Goal: Transaction & Acquisition: Subscribe to service/newsletter

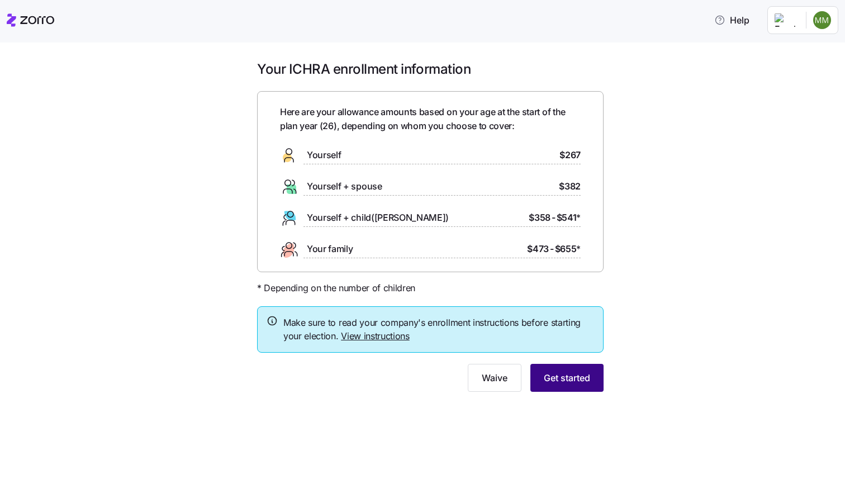
click at [561, 376] on span "Get started" at bounding box center [567, 377] width 46 height 13
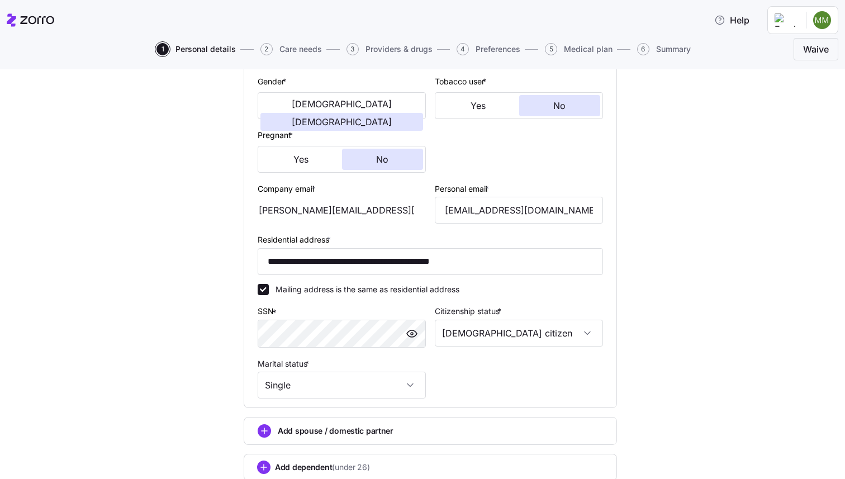
scroll to position [296, 0]
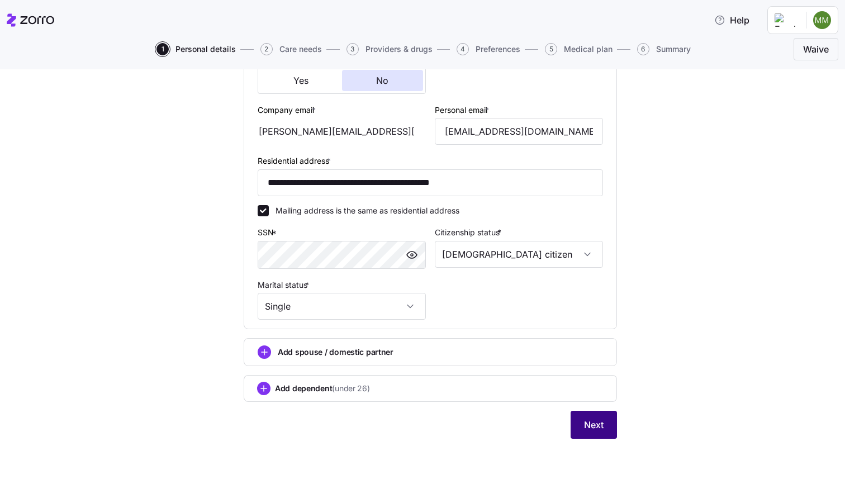
click at [612, 428] on button "Next" at bounding box center [594, 425] width 46 height 28
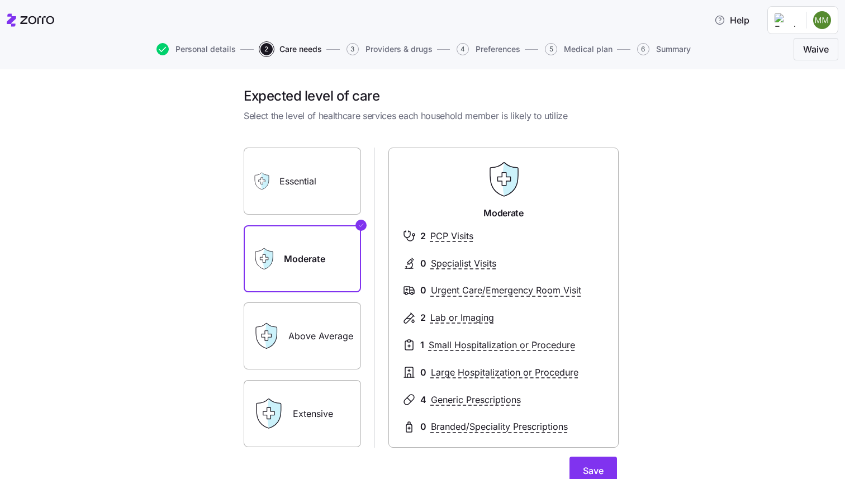
click at [328, 190] on label "Essential" at bounding box center [302, 181] width 117 height 67
click at [0, 0] on input "Essential" at bounding box center [0, 0] width 0 height 0
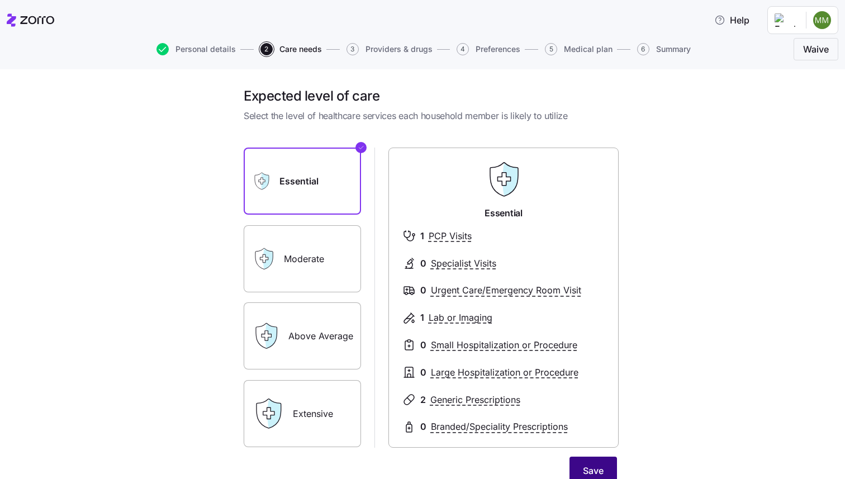
click at [589, 473] on span "Save" at bounding box center [593, 470] width 21 height 13
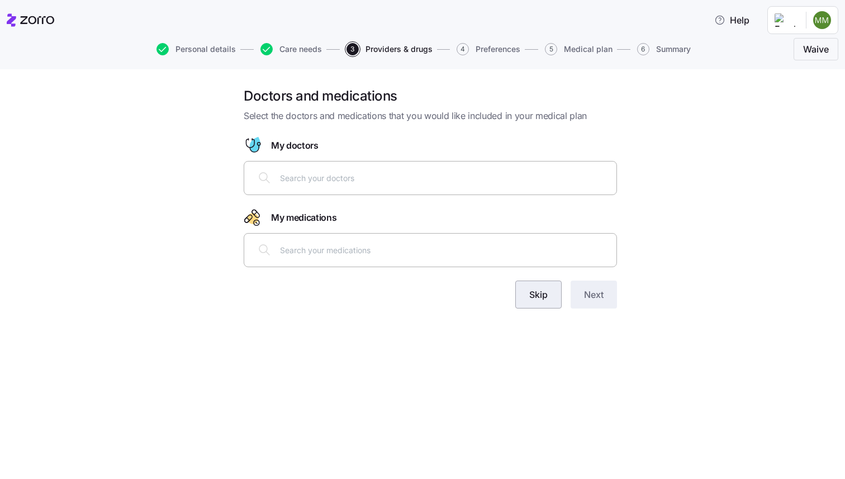
click at [525, 299] on button "Skip" at bounding box center [538, 295] width 46 height 28
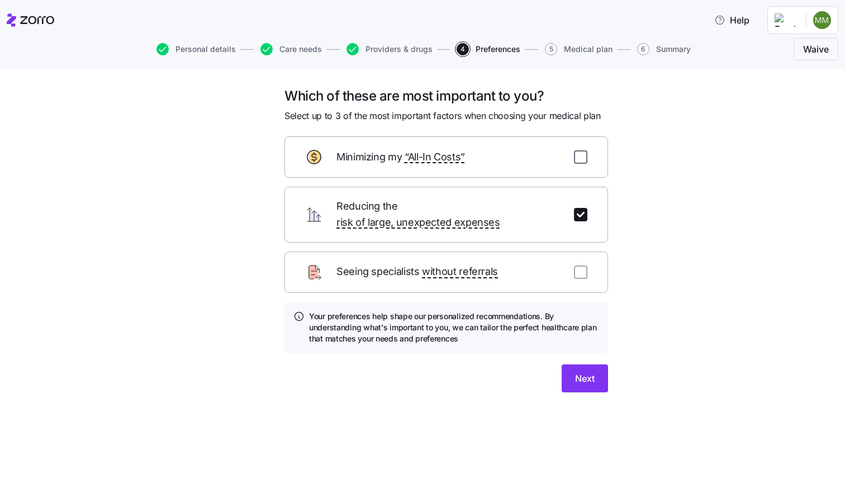
click at [580, 156] on input "checkbox" at bounding box center [580, 156] width 13 height 13
checkbox input "true"
click at [583, 266] on input "checkbox" at bounding box center [580, 272] width 13 height 13
checkbox input "true"
click at [580, 372] on span "Next" at bounding box center [585, 378] width 20 height 13
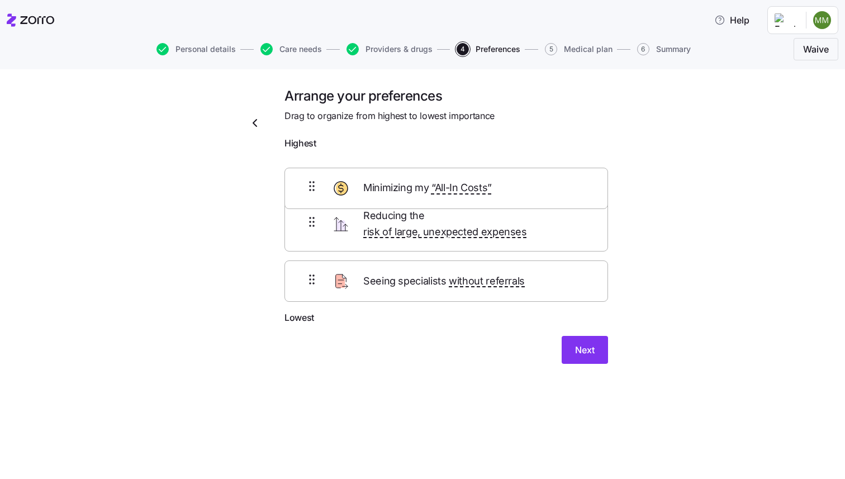
drag, startPoint x: 583, startPoint y: 235, endPoint x: 583, endPoint y: 192, distance: 43.1
click at [583, 192] on div "Reducing the risk of large, unexpected expenses Minimizing my “All-In Costs” Se…" at bounding box center [447, 233] width 324 height 157
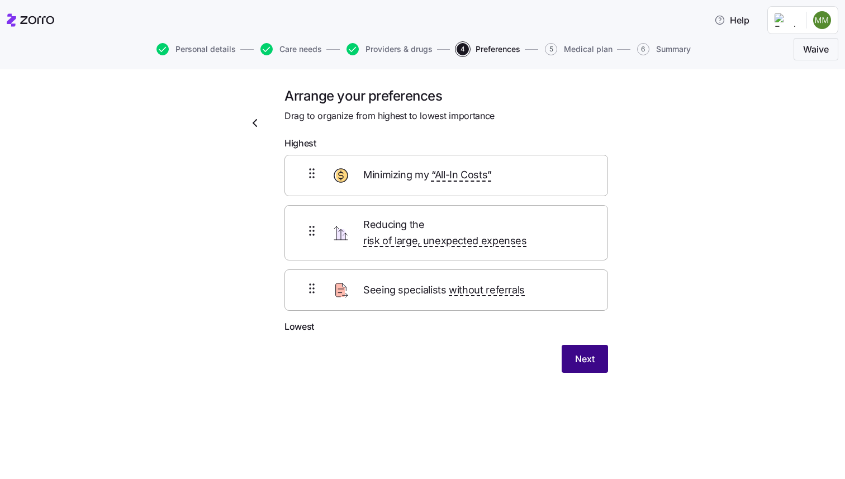
click at [576, 352] on span "Next" at bounding box center [585, 358] width 20 height 13
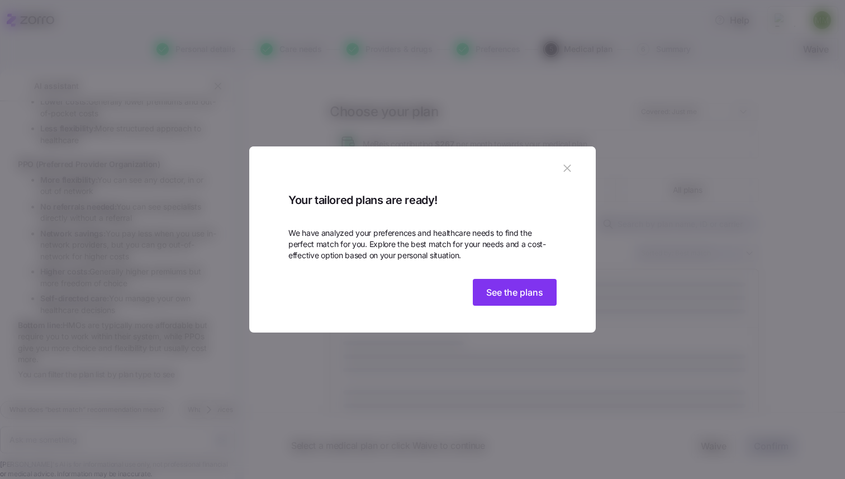
scroll to position [240, 0]
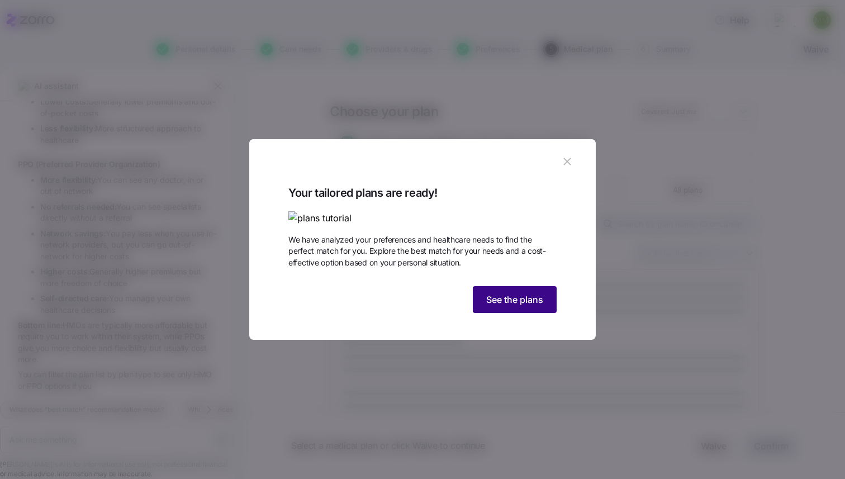
click at [532, 306] on span "See the plans" at bounding box center [514, 299] width 57 height 13
type textarea "x"
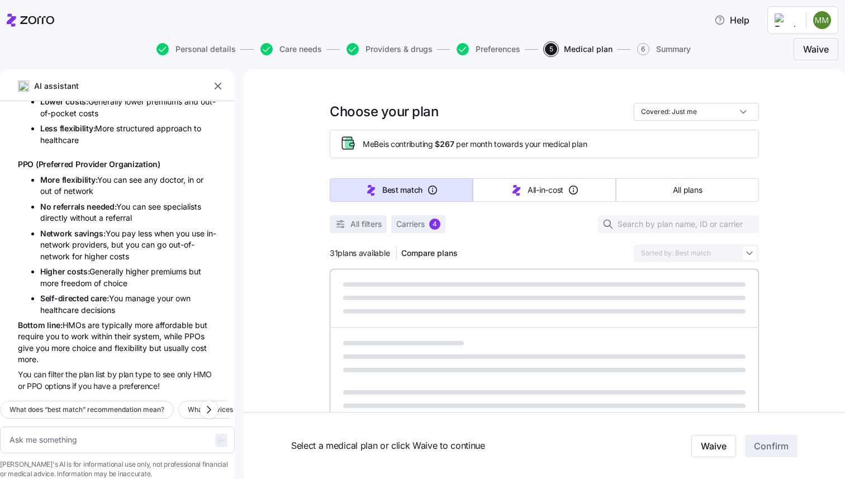
click at [219, 90] on icon "button" at bounding box center [217, 86] width 11 height 11
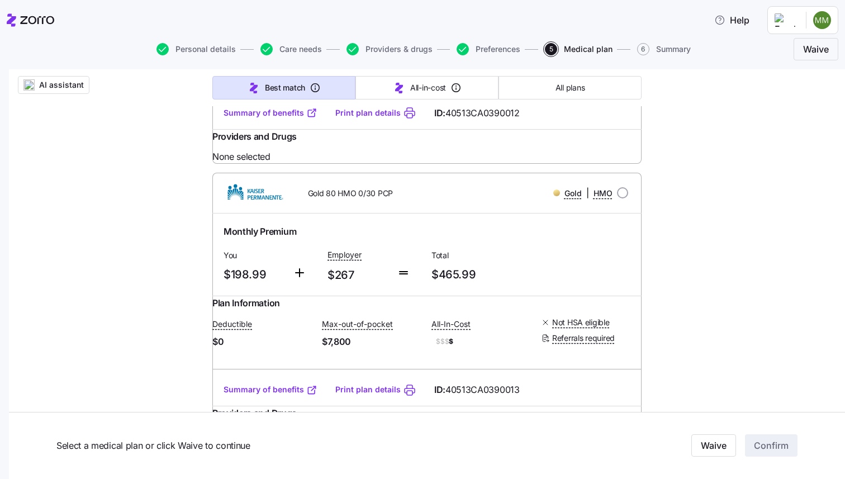
scroll to position [2320, 0]
click at [290, 120] on link "Summary of benefits" at bounding box center [271, 113] width 94 height 11
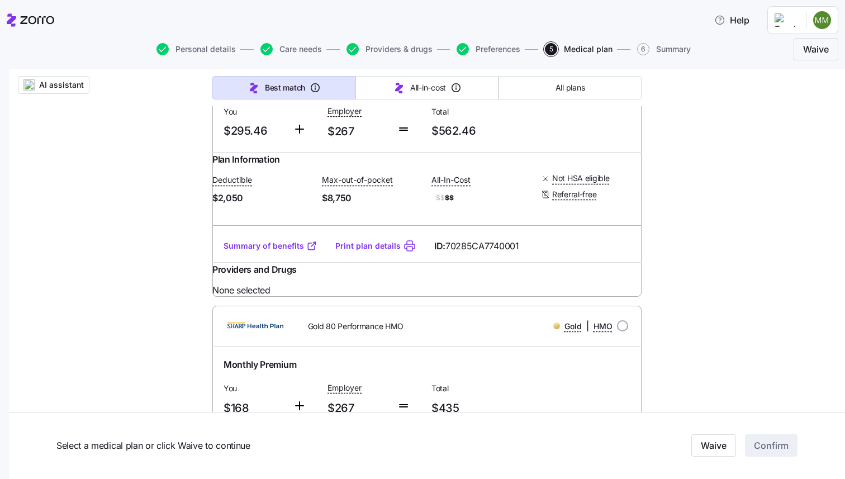
scroll to position [3849, 0]
radio input "true"
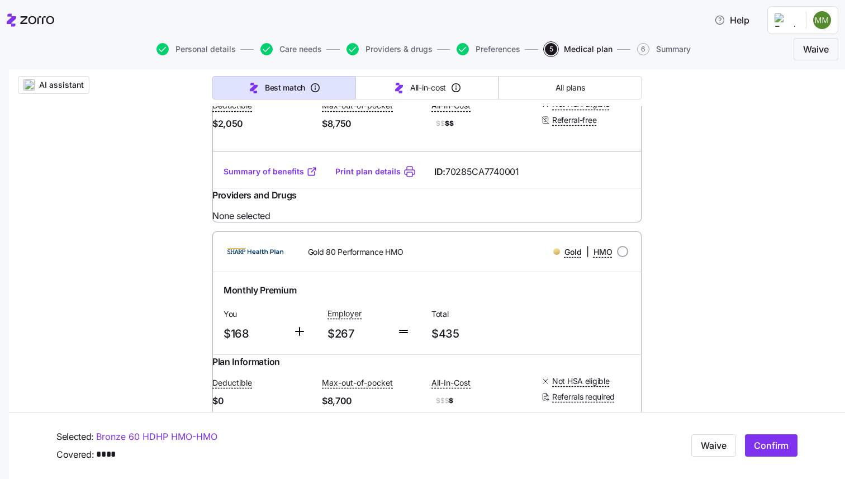
scroll to position [3921, 0]
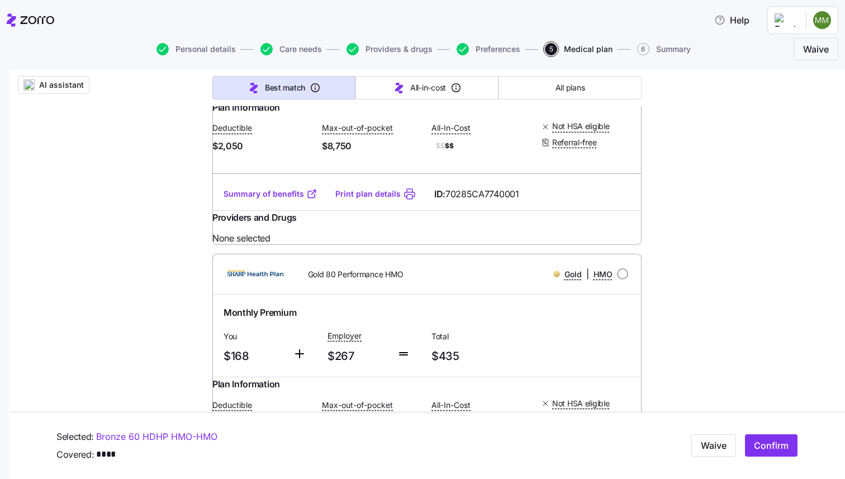
scroll to position [3909, 0]
